Goal: Information Seeking & Learning: Learn about a topic

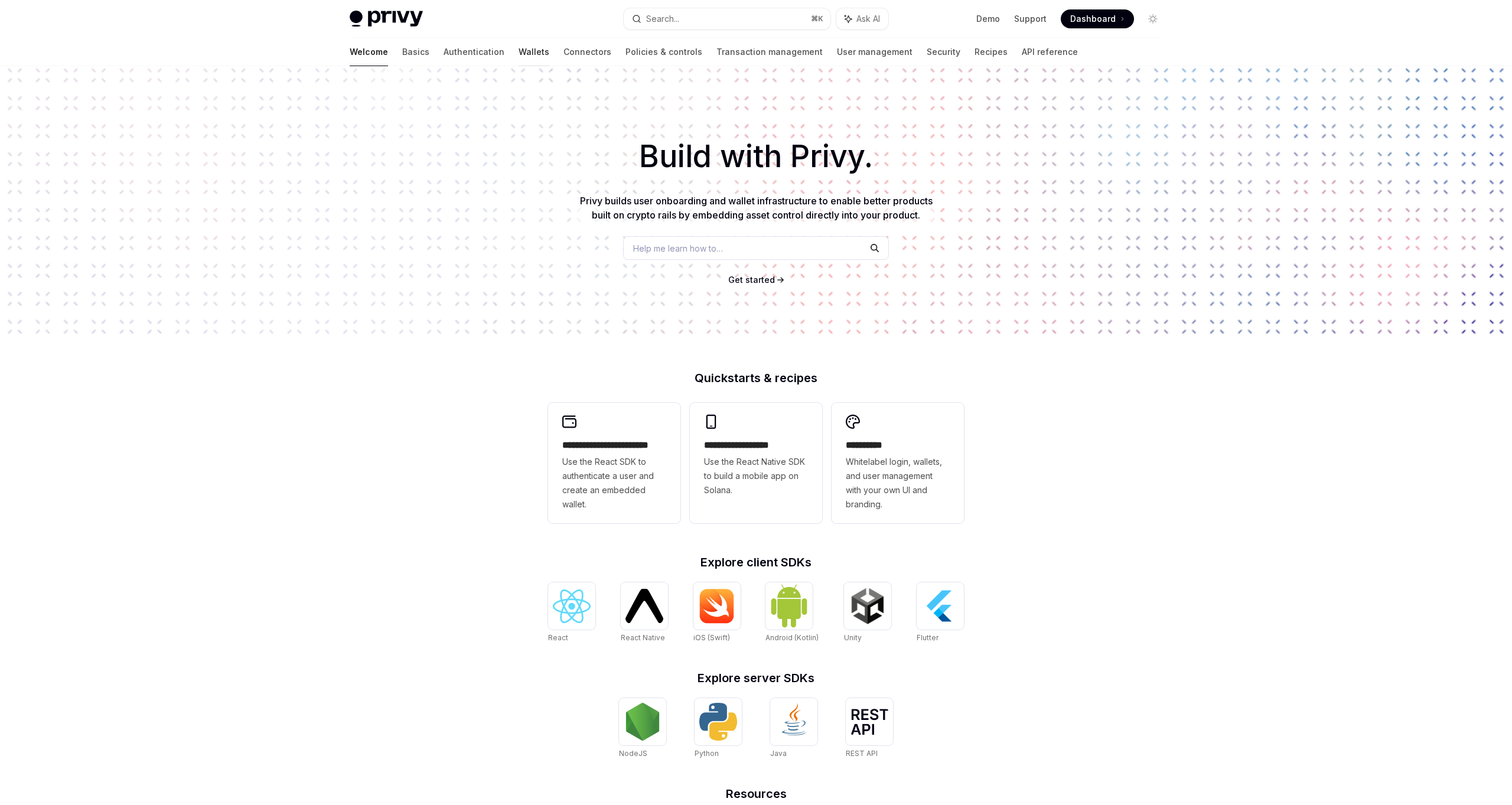
click at [519, 50] on link "Wallets" at bounding box center [535, 51] width 31 height 28
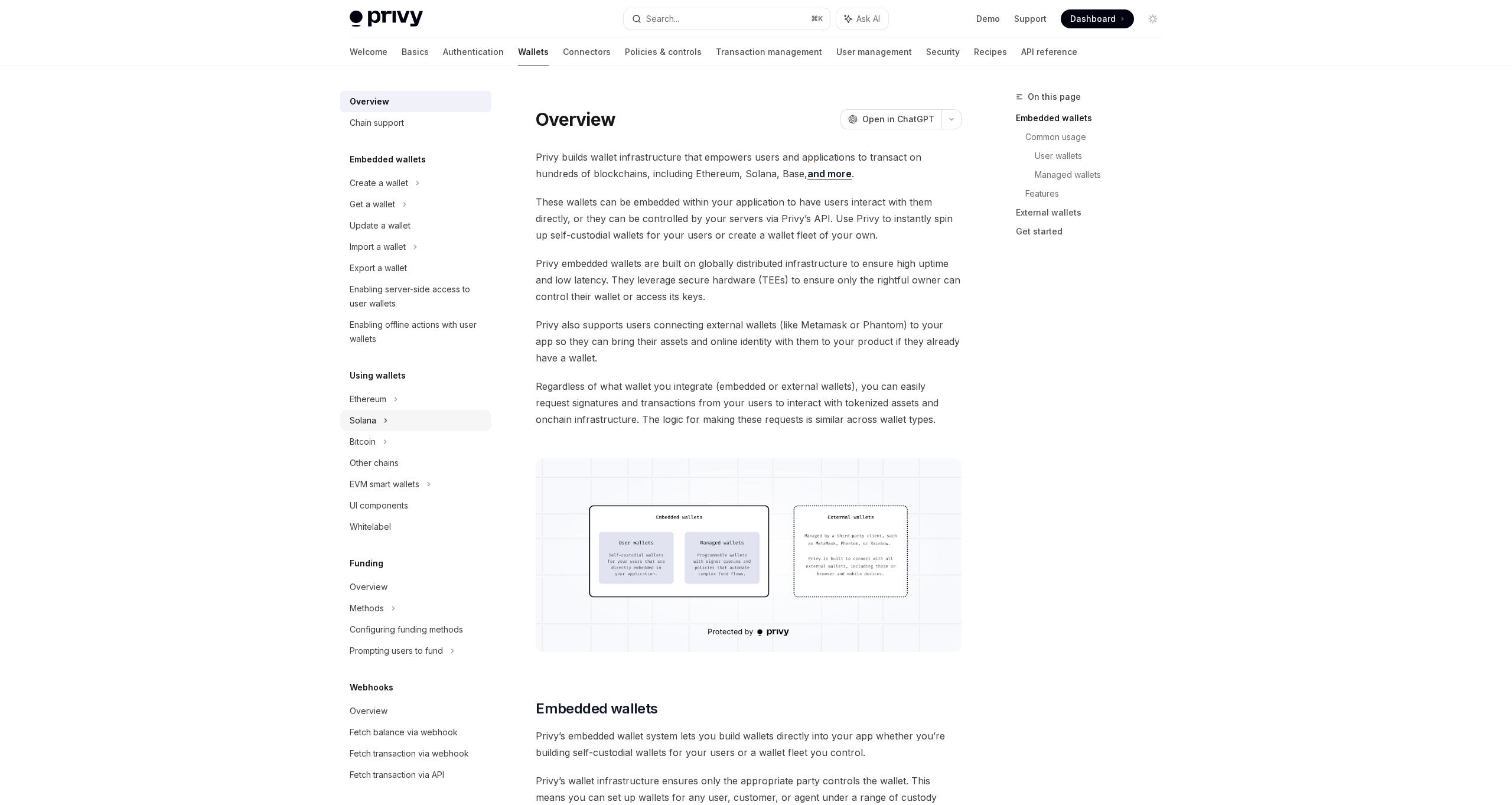
click at [382, 425] on div "Solana" at bounding box center [415, 420] width 151 height 21
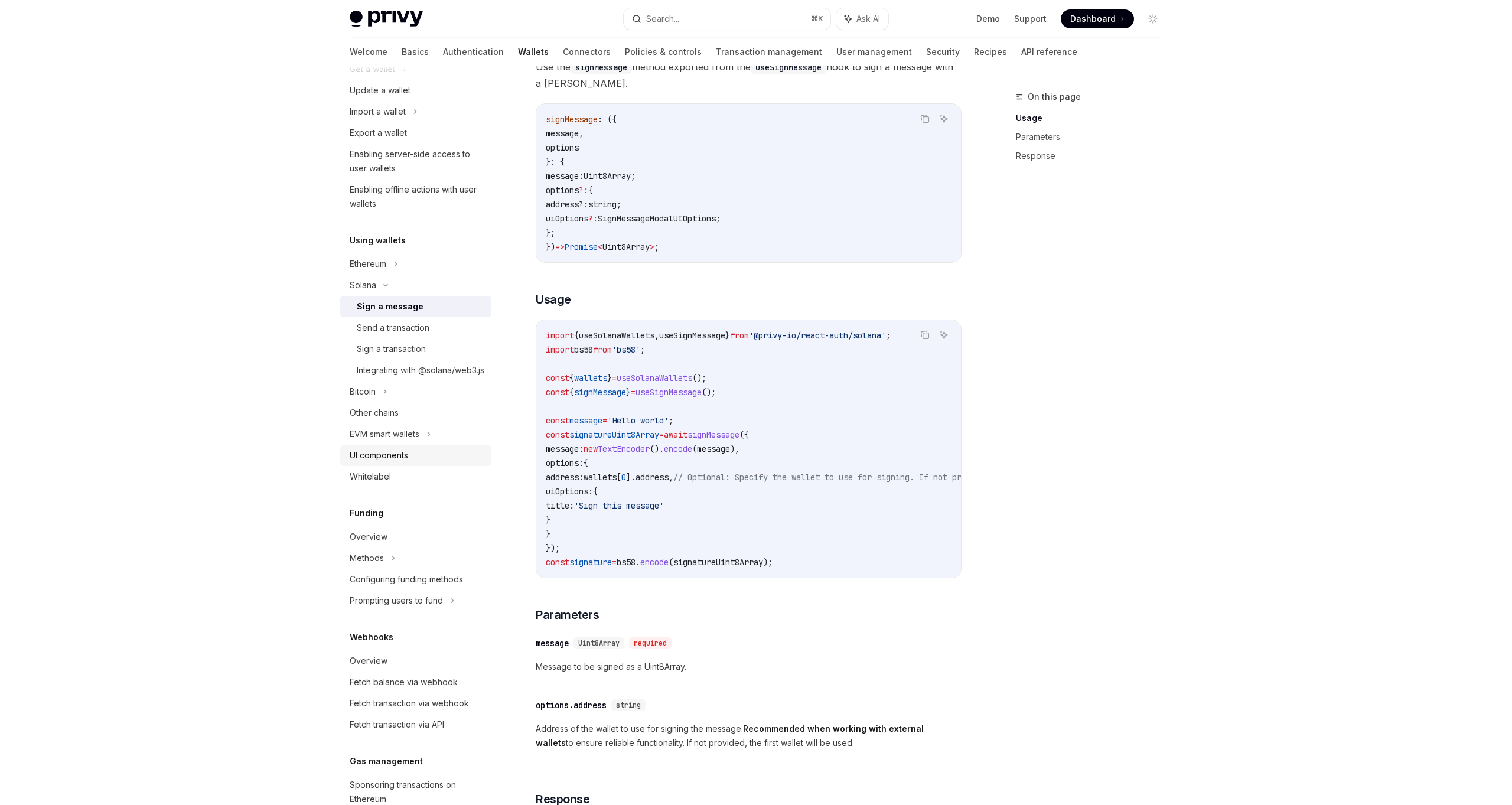
scroll to position [138, 0]
click at [413, 460] on div "UI components" at bounding box center [416, 452] width 135 height 14
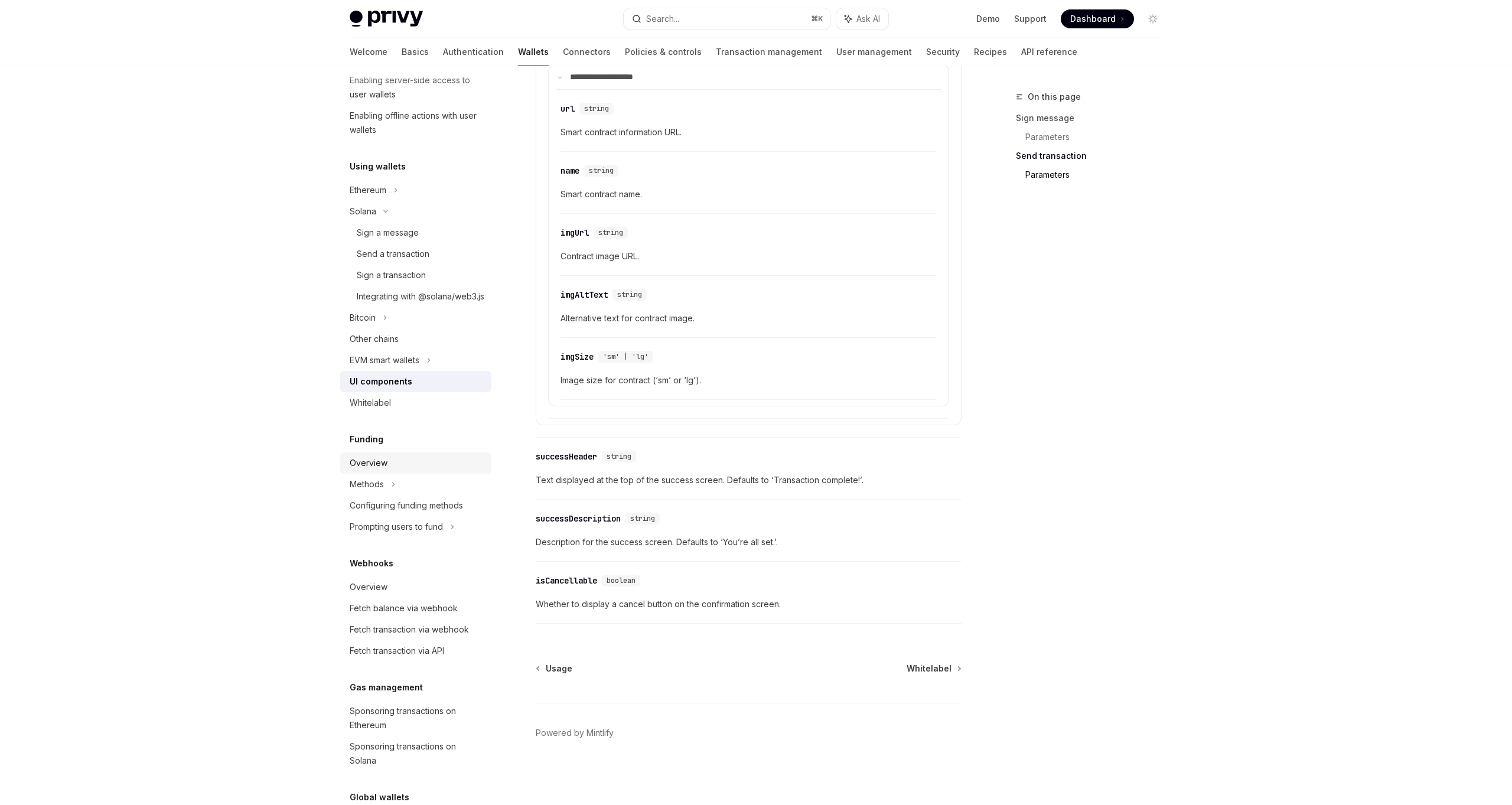
scroll to position [216, 0]
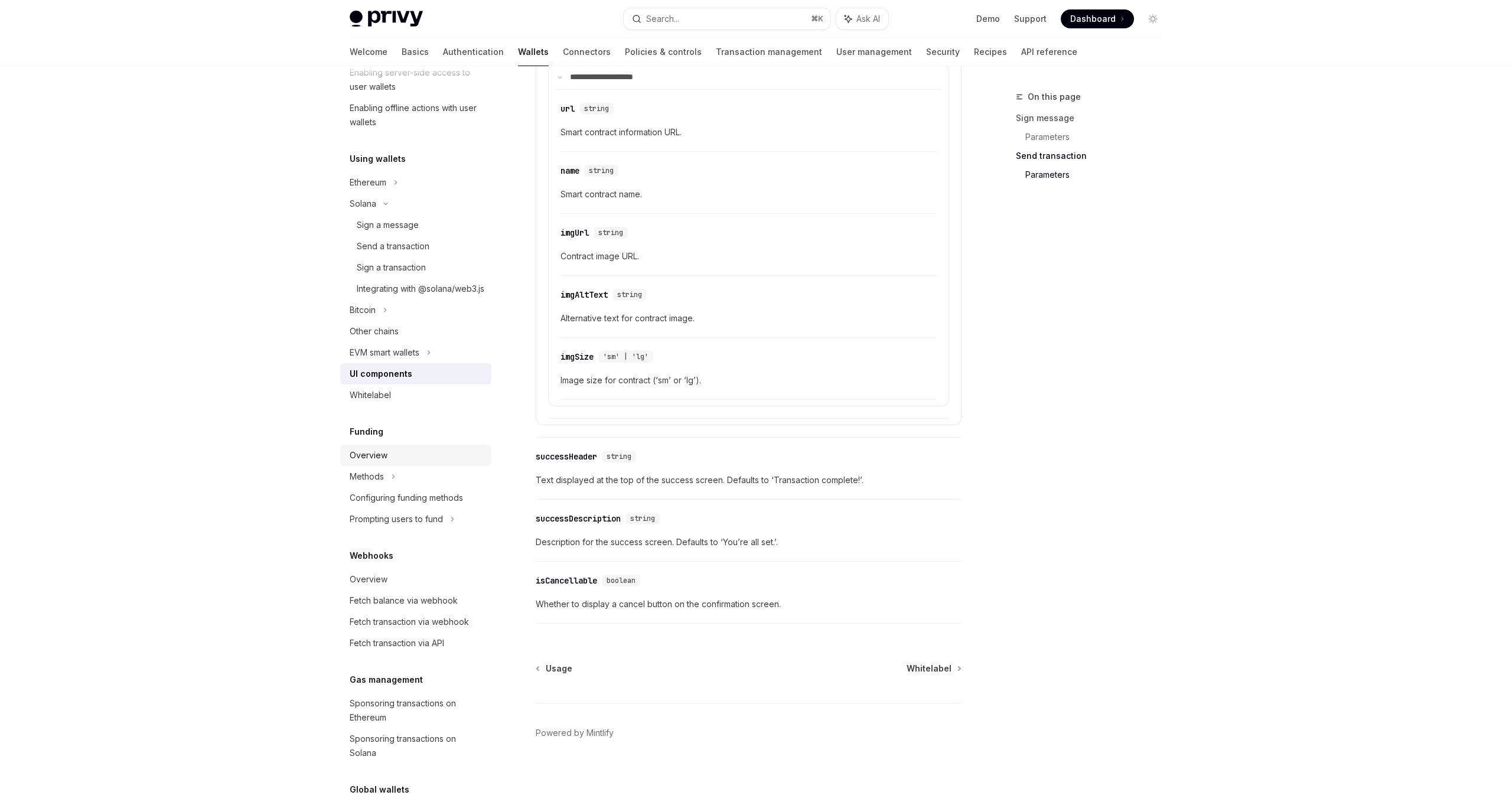
click at [414, 462] on div "Overview" at bounding box center [416, 455] width 135 height 14
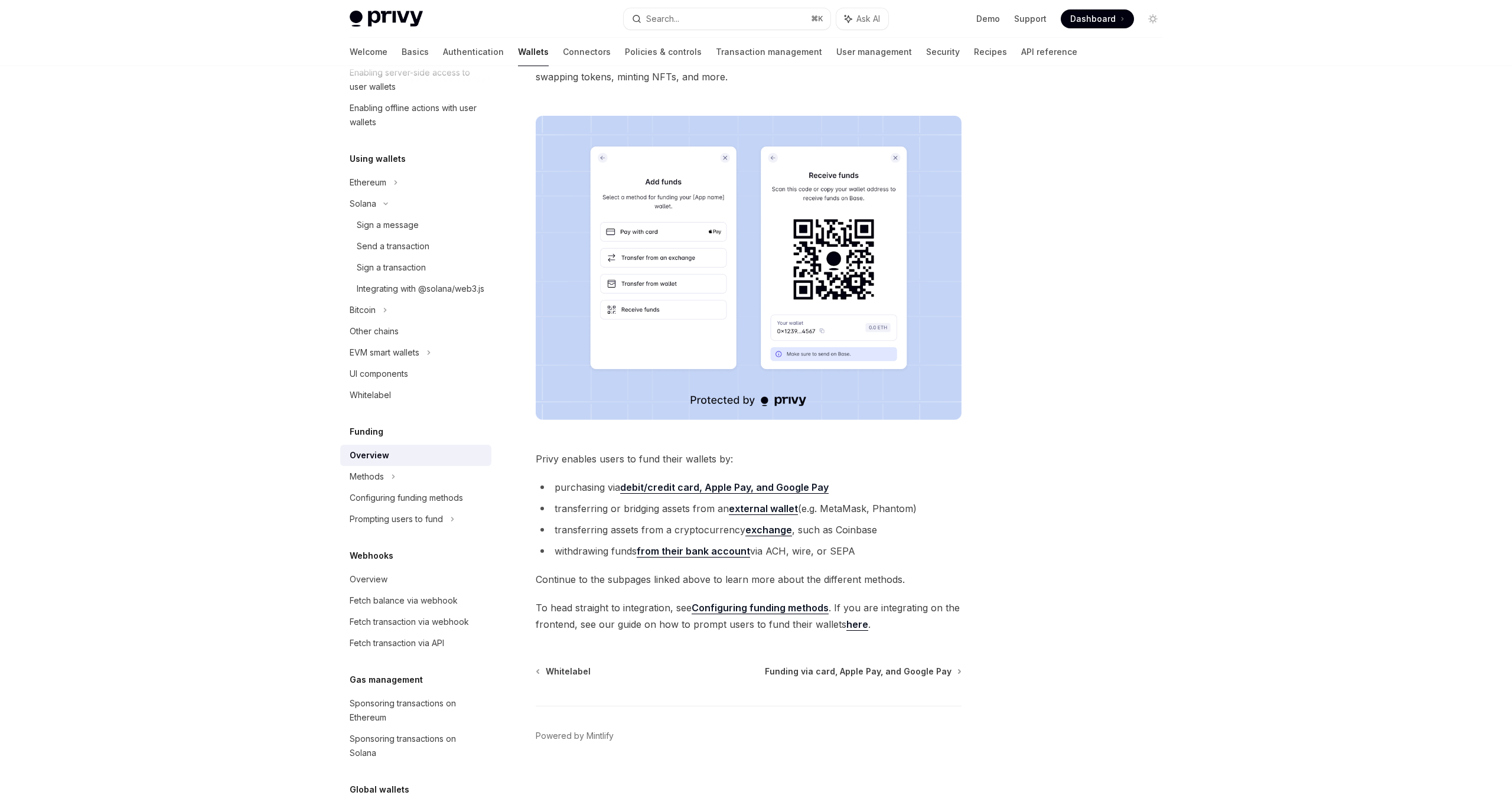
scroll to position [145, 0]
click at [409, 488] on div "Methods" at bounding box center [415, 476] width 151 height 21
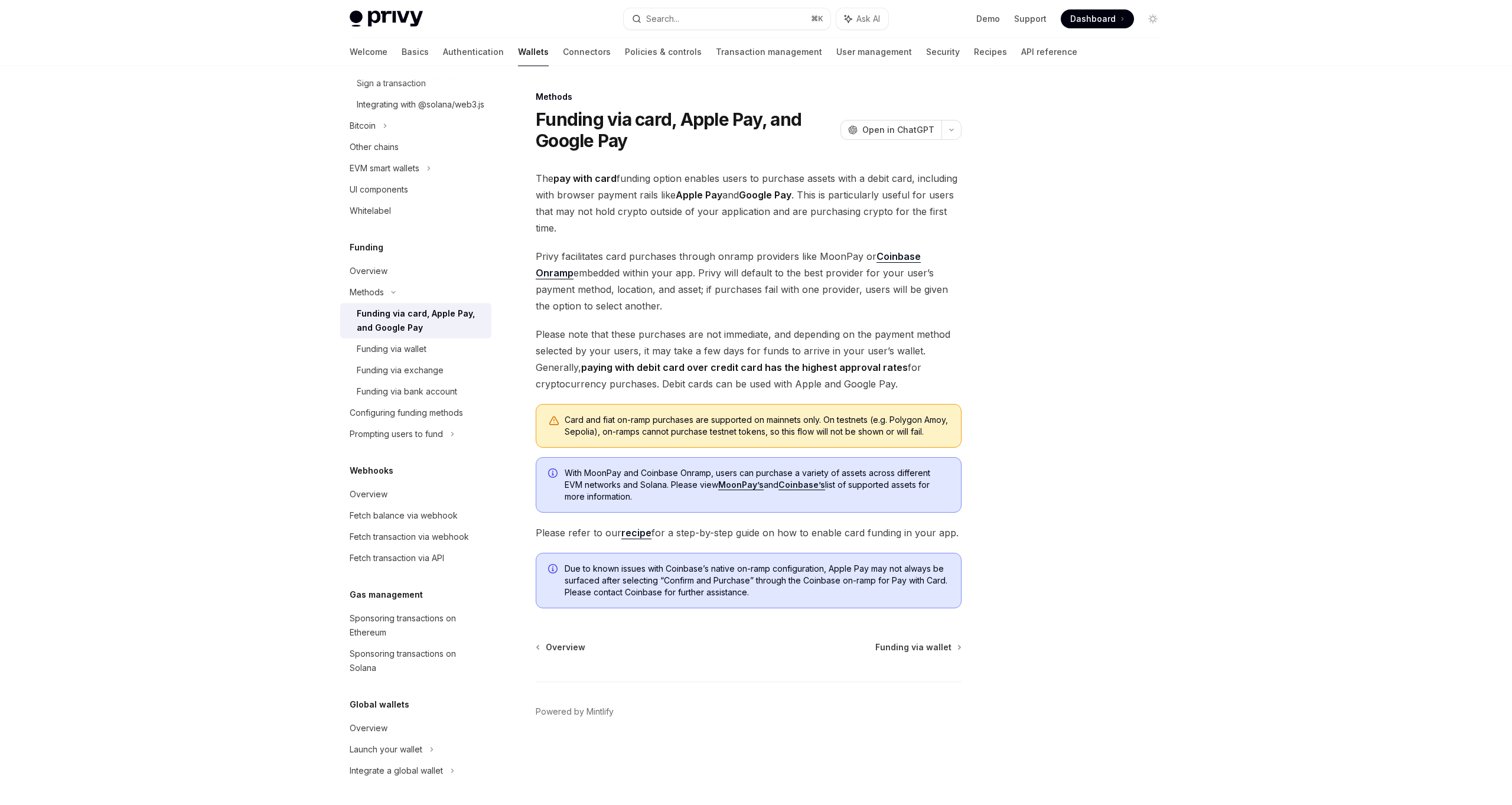
scroll to position [415, 0]
click at [406, 671] on div "Sponsoring transactions on Solana" at bounding box center [416, 661] width 135 height 28
type textarea "*"
